Goal: Information Seeking & Learning: Learn about a topic

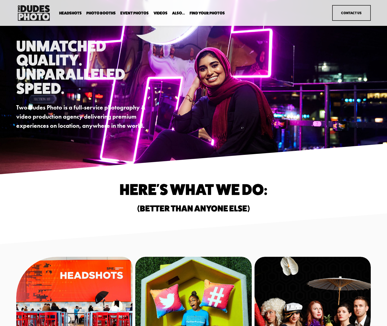
click at [0, 0] on span "Executive / VIP Portraits" at bounding box center [0, 0] width 0 height 0
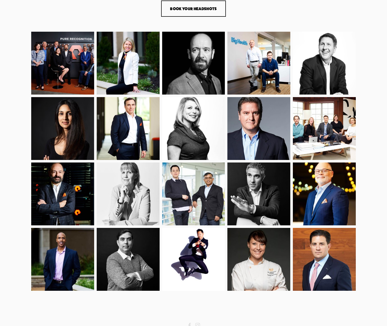
scroll to position [190, 0]
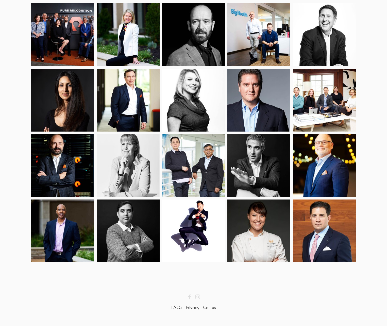
click at [177, 309] on link "FAQs" at bounding box center [176, 307] width 11 height 7
